Goal: Task Accomplishment & Management: Manage account settings

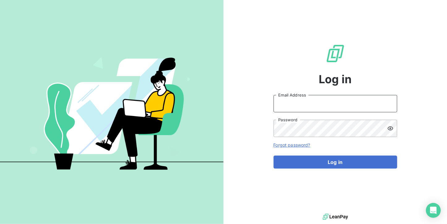
type input "[DOMAIN_NAME][EMAIL_ADDRESS][DOMAIN_NAME]"
click at [343, 154] on form "[DOMAIN_NAME][EMAIL_ADDRESS][DOMAIN_NAME] Email Address Password Forgot passwor…" at bounding box center [335, 132] width 124 height 74
click at [331, 168] on div "Log in [DOMAIN_NAME][EMAIL_ADDRESS][DOMAIN_NAME] Email Address Password Forgot …" at bounding box center [335, 106] width 124 height 212
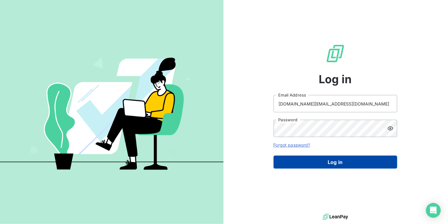
click at [331, 163] on button "Log in" at bounding box center [335, 161] width 124 height 13
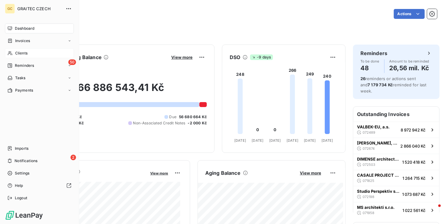
click at [12, 49] on div "Clients" at bounding box center [39, 53] width 69 height 10
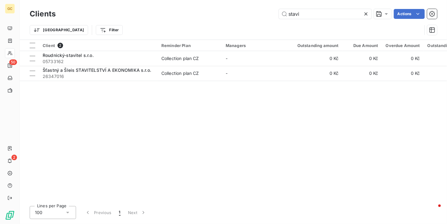
click at [366, 13] on icon at bounding box center [366, 14] width 6 height 6
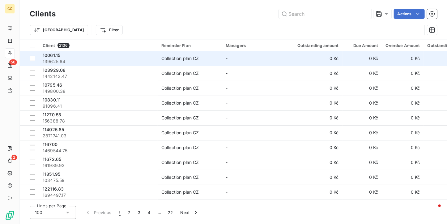
click at [183, 57] on div "Collection plan CZ" at bounding box center [180, 58] width 38 height 6
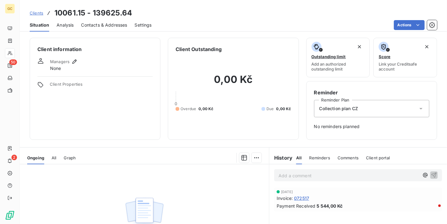
scroll to position [31, 0]
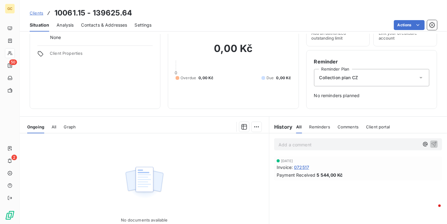
click at [299, 164] on span "072517" at bounding box center [301, 167] width 15 height 6
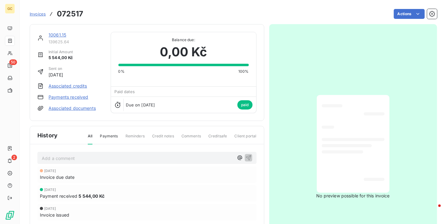
scroll to position [1, 0]
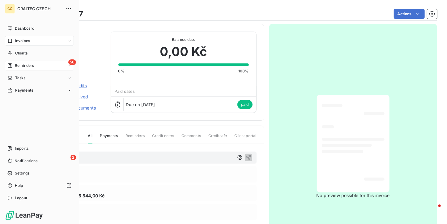
click at [13, 65] on div "Reminders" at bounding box center [20, 66] width 27 height 6
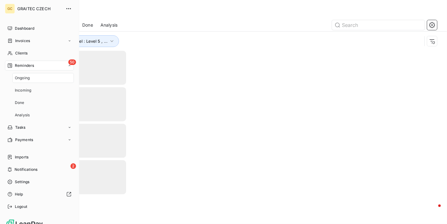
click at [13, 80] on div "Ongoing" at bounding box center [42, 78] width 61 height 10
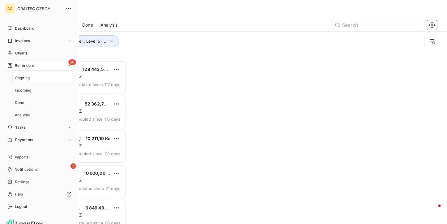
scroll to position [158, 91]
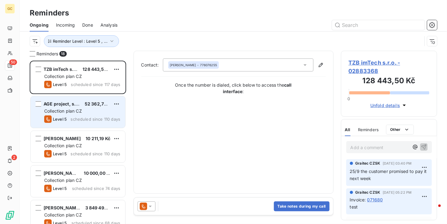
click at [93, 106] on span "52 362,75 Kč" at bounding box center [99, 103] width 28 height 5
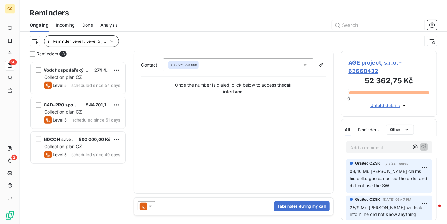
scroll to position [93, 0]
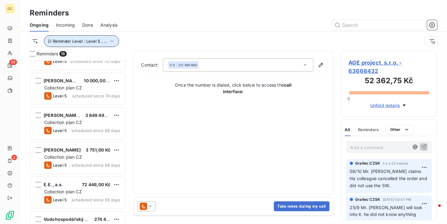
click at [102, 36] on button "Reminder Level : Level 5 , ..." at bounding box center [81, 41] width 75 height 12
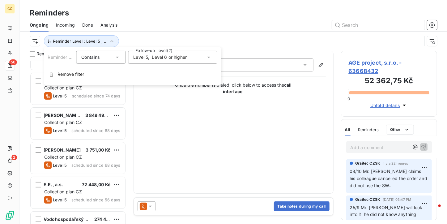
click at [207, 57] on icon at bounding box center [208, 58] width 3 height 2
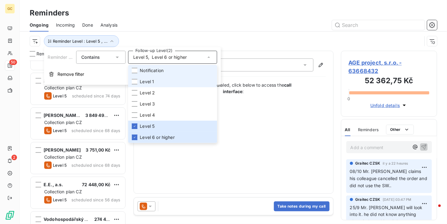
click at [138, 70] on li "Notification" at bounding box center [172, 70] width 89 height 11
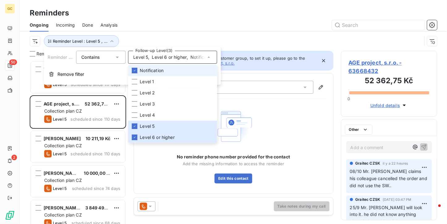
scroll to position [158, 91]
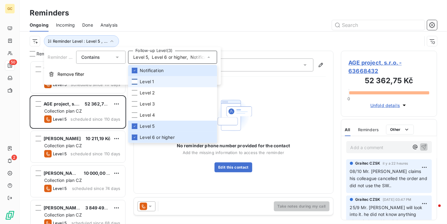
click at [136, 80] on div at bounding box center [135, 82] width 6 height 6
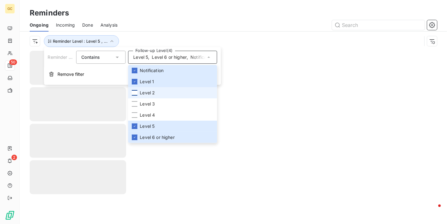
click at [134, 90] on div at bounding box center [135, 93] width 6 height 6
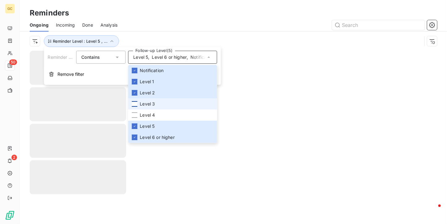
click at [135, 106] on div at bounding box center [135, 104] width 6 height 6
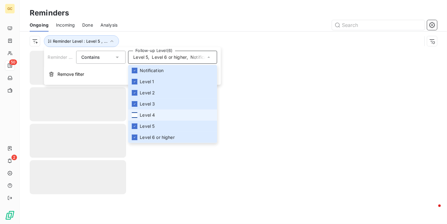
click at [133, 116] on div at bounding box center [135, 115] width 6 height 6
click at [143, 20] on div at bounding box center [281, 25] width 312 height 10
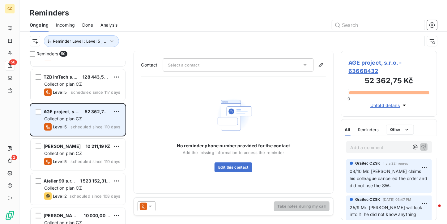
scroll to position [93, 0]
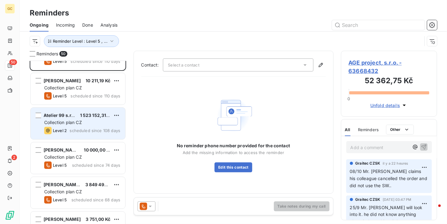
click at [94, 131] on span "scheduled since 108 days" at bounding box center [94, 130] width 51 height 5
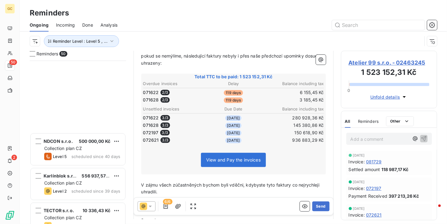
scroll to position [432, 0]
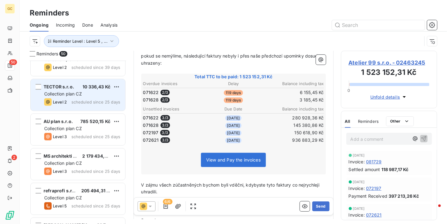
click at [74, 88] on div "TECTOR s.r.o. 10 336,43 Kč" at bounding box center [82, 87] width 76 height 6
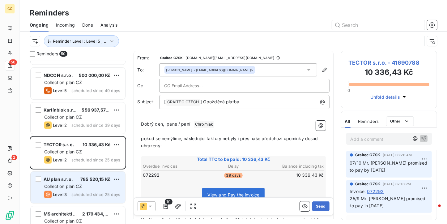
scroll to position [371, 0]
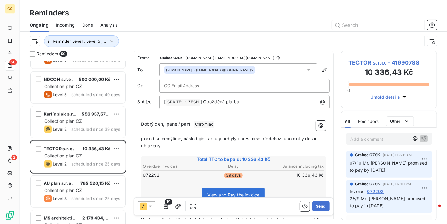
click at [85, 122] on div "Collection plan CZ" at bounding box center [82, 121] width 76 height 6
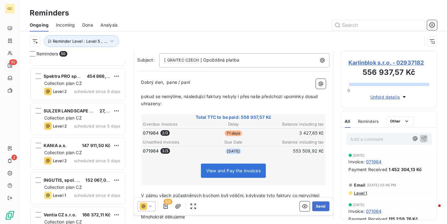
scroll to position [649, 0]
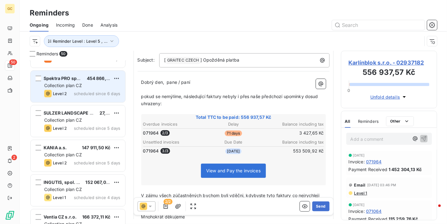
click at [86, 72] on div "Spektra PRO spol. s r.o. 454 866,28 Kč Collection plan CZ Level 2 scheduled sin…" at bounding box center [78, 86] width 95 height 32
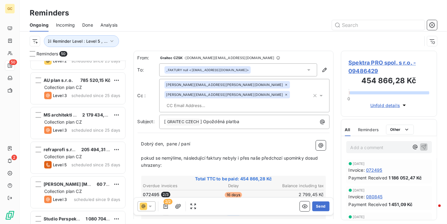
scroll to position [432, 0]
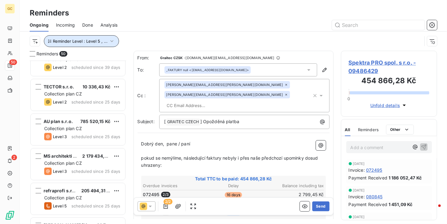
click at [109, 38] on button "Reminder Level : Level 5 , ..." at bounding box center [81, 41] width 75 height 12
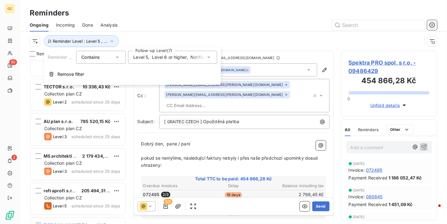
click at [142, 26] on div at bounding box center [281, 25] width 312 height 10
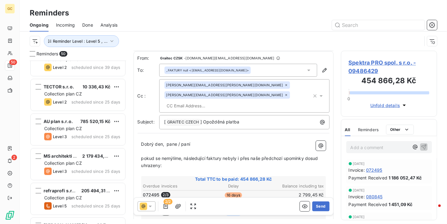
scroll to position [31, 0]
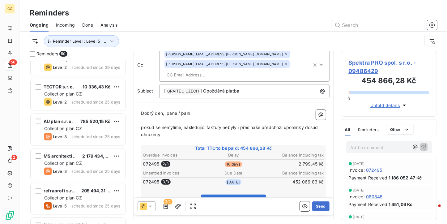
click at [234, 199] on span "View and Pay the invoices" at bounding box center [233, 201] width 54 height 5
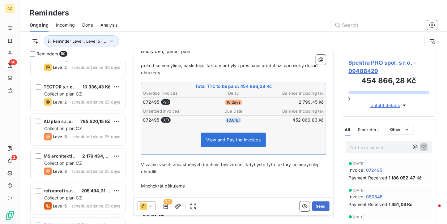
click at [227, 137] on span "View and Pay the invoices" at bounding box center [233, 139] width 54 height 5
click at [225, 128] on div "View and Pay the invoices" at bounding box center [233, 141] width 183 height 27
click at [223, 137] on span "View and Pay the invoices" at bounding box center [233, 139] width 54 height 5
click at [370, 129] on span "Reminders" at bounding box center [368, 129] width 21 height 5
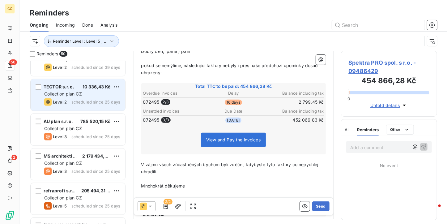
click at [73, 90] on div "TECTOR s.r.o. 10 336,43 Kč Collection plan CZ Level 2 scheduled since 25 days" at bounding box center [78, 95] width 95 height 32
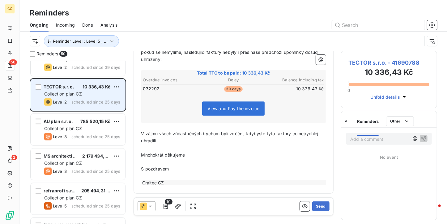
scroll to position [70, 0]
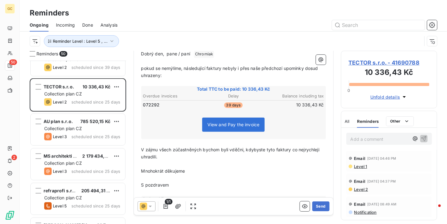
click at [348, 121] on span "All" at bounding box center [347, 121] width 5 height 5
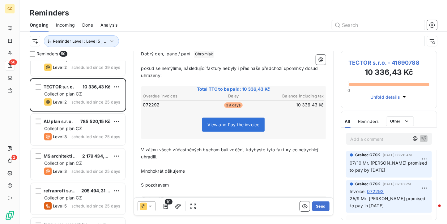
click at [364, 121] on span "Reminders" at bounding box center [368, 121] width 21 height 5
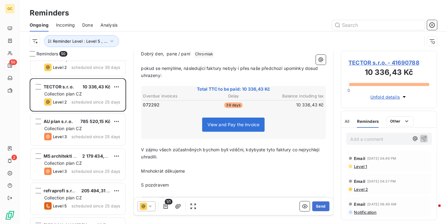
click at [360, 164] on span "Level 1" at bounding box center [360, 166] width 14 height 5
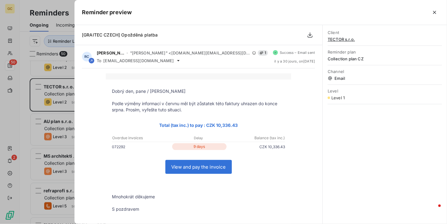
click at [180, 163] on link "View and pay the invoice" at bounding box center [199, 166] width 66 height 13
click at [438, 8] on button "button" at bounding box center [434, 12] width 10 height 10
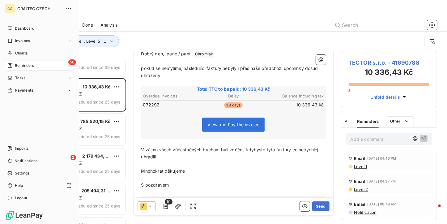
click at [19, 48] on nav "Dashboard Invoices Clients 50 Reminders Tasks Payments" at bounding box center [39, 59] width 69 height 72
click at [19, 50] on span "Clients" at bounding box center [21, 53] width 12 height 6
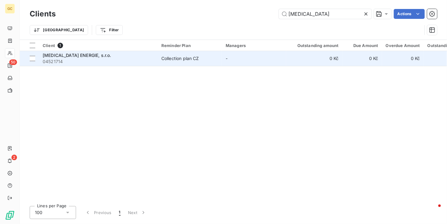
type input "[MEDICAL_DATA]"
click at [249, 57] on td "-" at bounding box center [254, 58] width 64 height 15
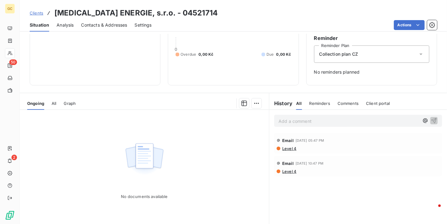
scroll to position [62, 0]
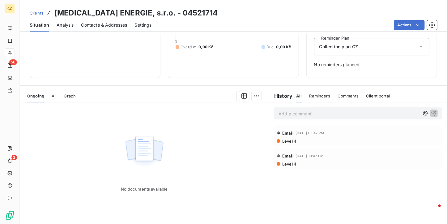
click at [305, 99] on div "All Reminders Comments Client portal" at bounding box center [343, 95] width 94 height 13
click at [311, 92] on div "Reminders" at bounding box center [319, 95] width 21 height 13
click at [299, 96] on div "All Reminders Comments Client portal" at bounding box center [343, 95] width 94 height 13
click at [293, 98] on div "History" at bounding box center [282, 95] width 27 height 7
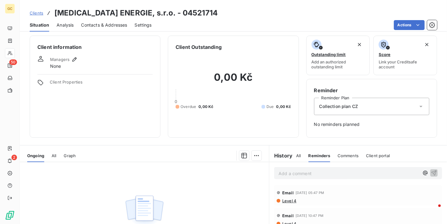
scroll to position [0, 0]
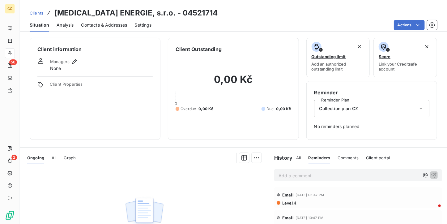
click at [285, 202] on span "Level 4" at bounding box center [288, 202] width 15 height 5
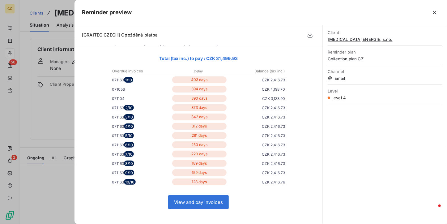
scroll to position [62, 0]
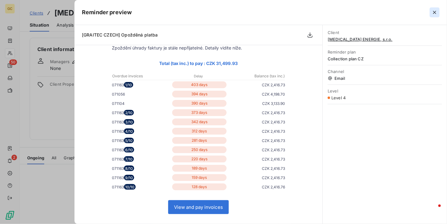
click at [433, 12] on icon "button" at bounding box center [434, 12] width 6 height 6
